Goal: Task Accomplishment & Management: Use online tool/utility

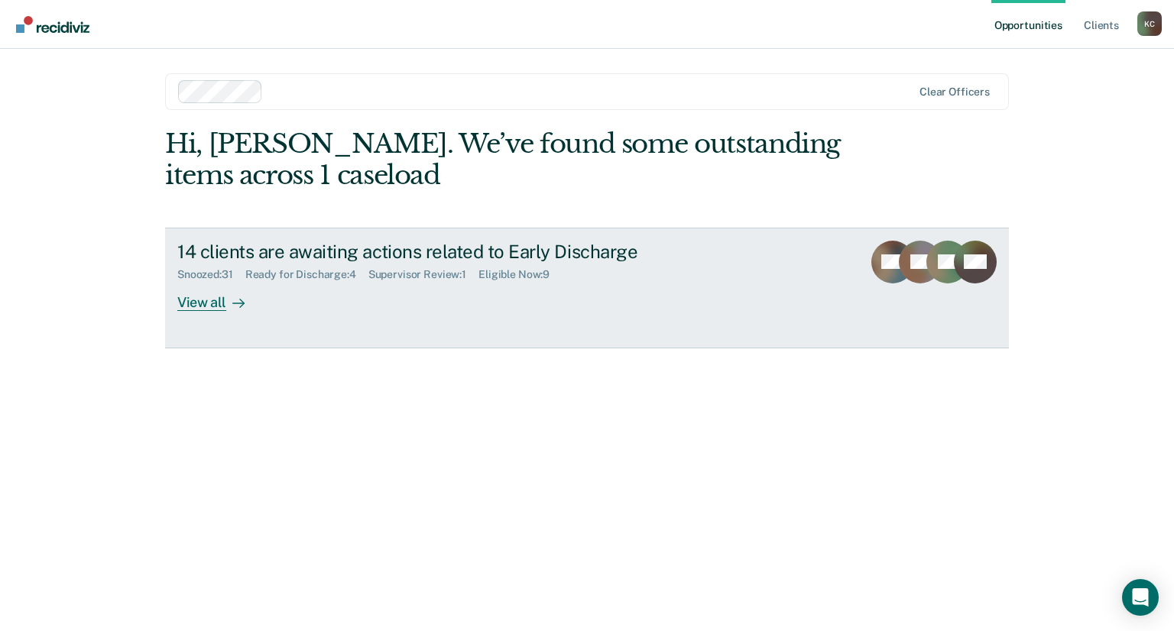
click at [173, 304] on link "14 clients are awaiting actions related to Early Discharge Snoozed : 31 Ready f…" at bounding box center [587, 288] width 844 height 121
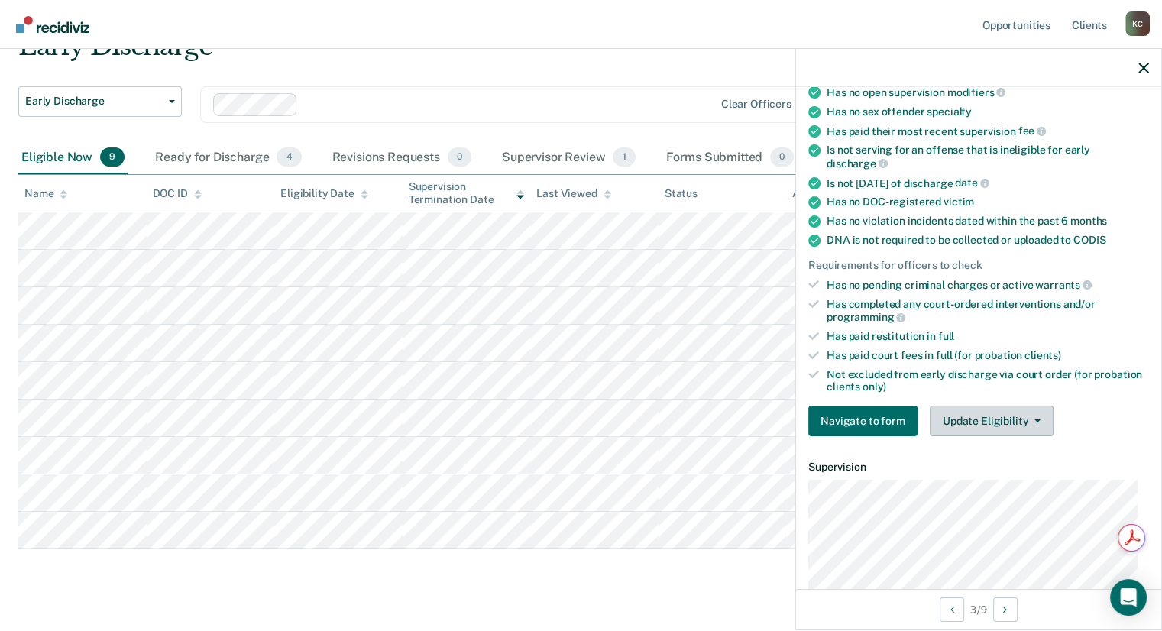
scroll to position [229, 0]
click at [994, 410] on button "Update Eligibility" at bounding box center [992, 420] width 124 height 31
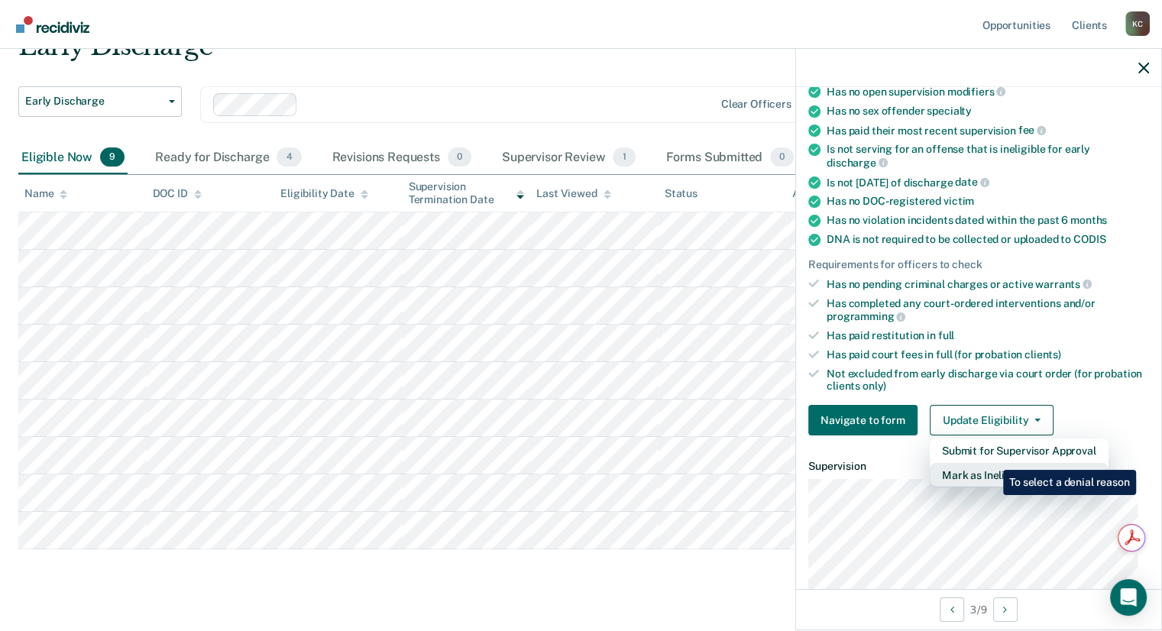
click at [992, 463] on button "Mark as Ineligible" at bounding box center [1019, 475] width 179 height 24
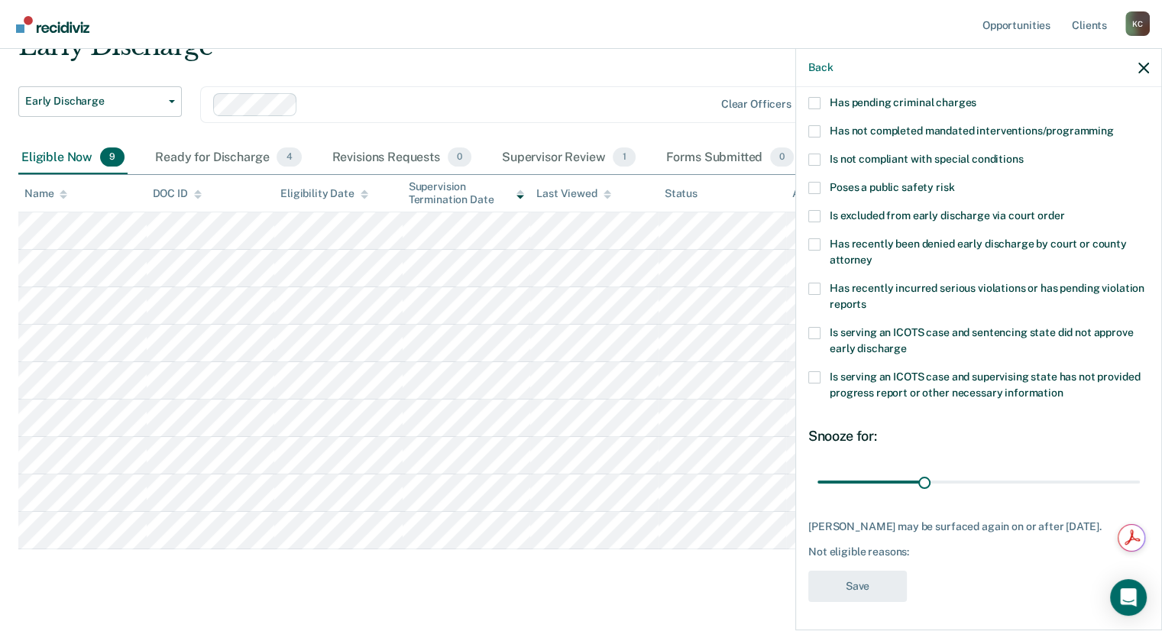
click at [815, 133] on span at bounding box center [815, 131] width 12 height 12
click at [1114, 125] on input "Has not completed mandated interventions/programming" at bounding box center [1114, 125] width 0 height 0
click at [865, 592] on button "Save" at bounding box center [858, 586] width 99 height 31
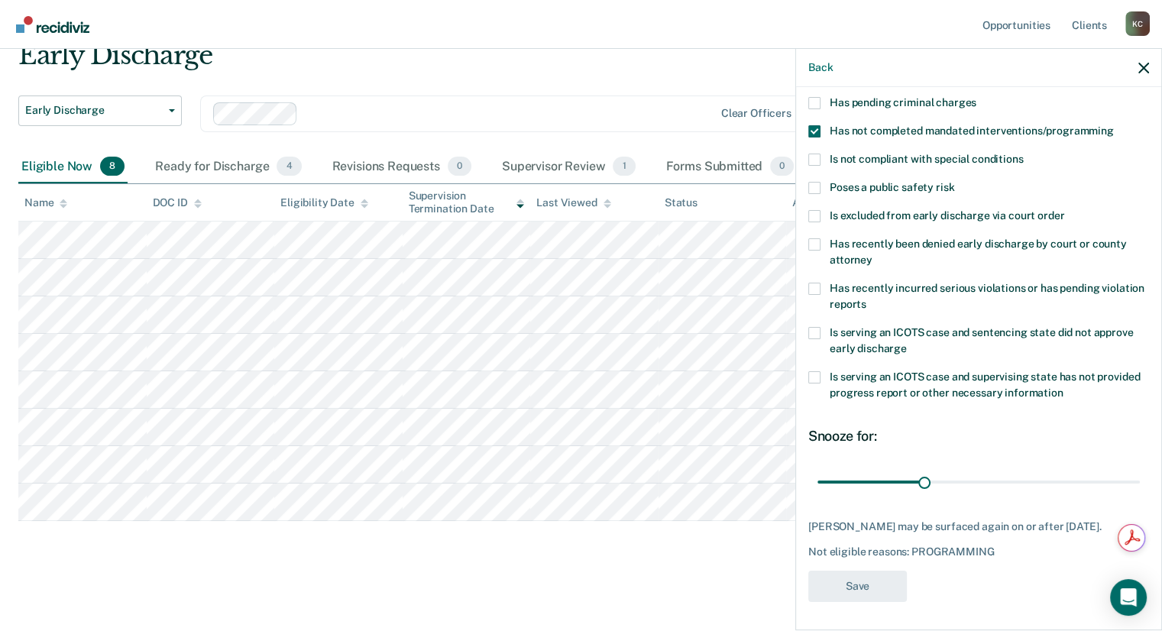
scroll to position [64, 0]
